Goal: Find contact information: Find contact information

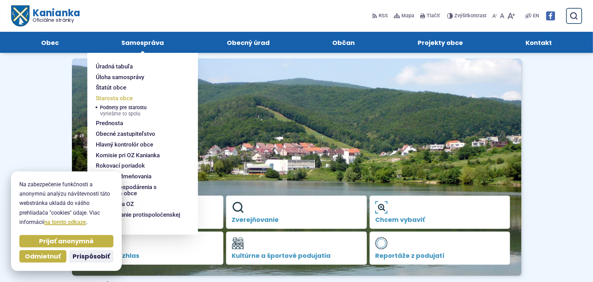
click at [119, 97] on span "Starosta obce" at bounding box center [114, 98] width 37 height 11
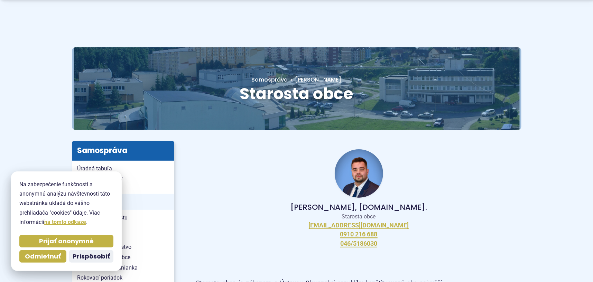
scroll to position [35, 0]
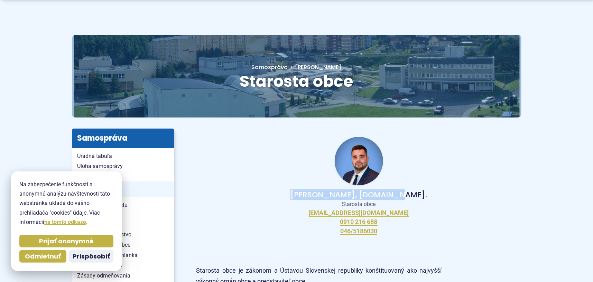
drag, startPoint x: 319, startPoint y: 194, endPoint x: 403, endPoint y: 194, distance: 84.4
click at [403, 194] on p "Peter Bielický, DiS.art." at bounding box center [359, 195] width 303 height 8
copy p "Peter Bielický, DiS.art."
drag, startPoint x: 381, startPoint y: 220, endPoint x: 339, endPoint y: 224, distance: 41.8
click at [339, 224] on div "Peter Bielický, DiS.art. Starosta obce starosta@kanianka.sk 0910 216 688 046/51…" at bounding box center [359, 186] width 325 height 115
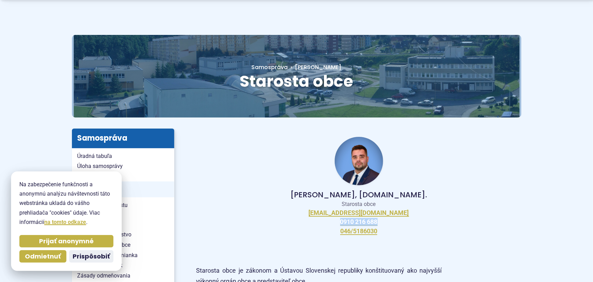
copy link "0910 216 688"
drag, startPoint x: 392, startPoint y: 212, endPoint x: 324, endPoint y: 215, distance: 67.9
click at [324, 215] on div "Peter Bielický, DiS.art. Starosta obce starosta@kanianka.sk 0910 216 688 046/51…" at bounding box center [359, 186] width 325 height 115
copy link "starosta@kanianka.sk"
